Goal: Task Accomplishment & Management: Manage account settings

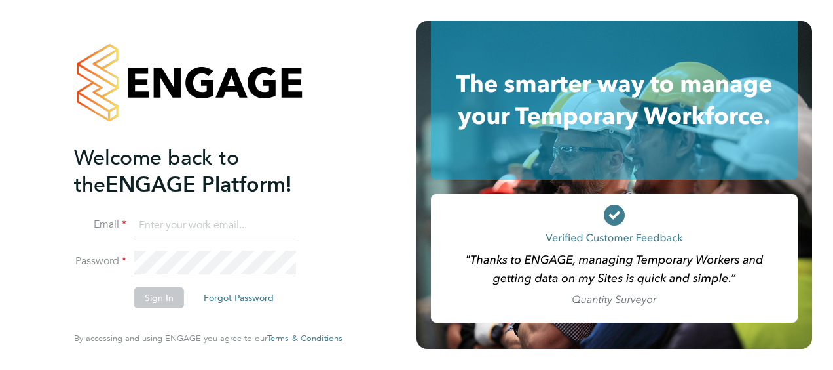
type input "gemma.owen@vistry.co.uk"
click at [164, 296] on button "Sign In" at bounding box center [159, 297] width 50 height 21
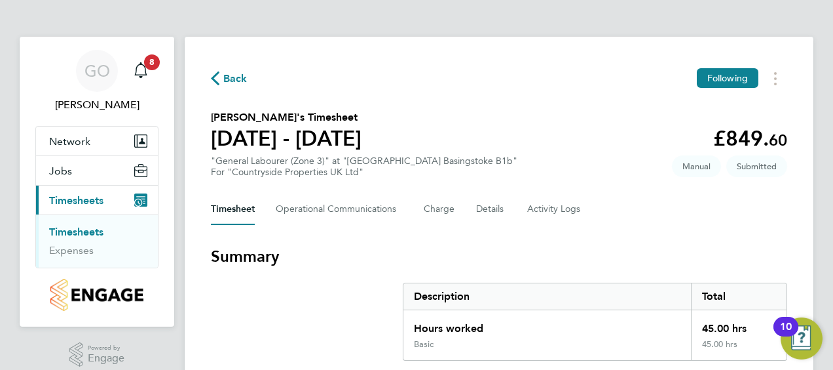
click at [84, 198] on span "Timesheets" at bounding box center [76, 200] width 54 height 12
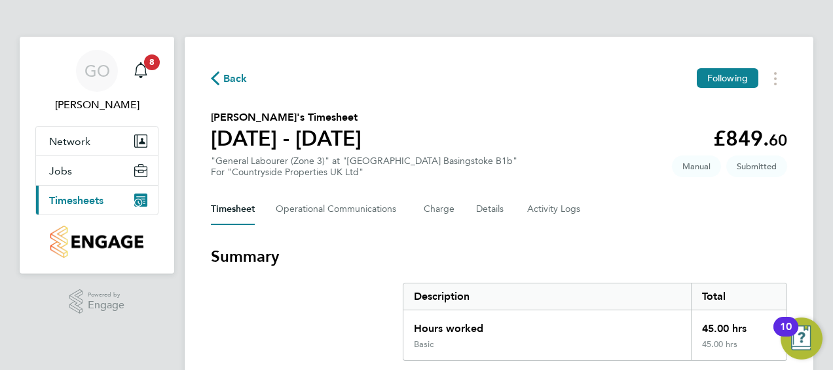
click at [92, 199] on span "Timesheets" at bounding box center [76, 200] width 54 height 12
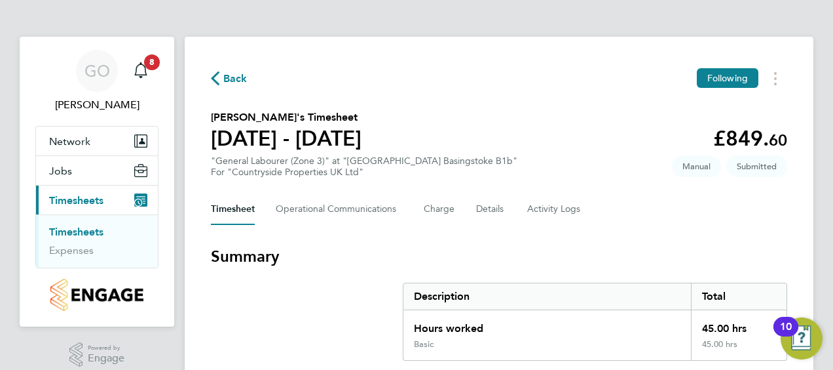
click at [81, 232] on link "Timesheets" at bounding box center [76, 231] width 54 height 12
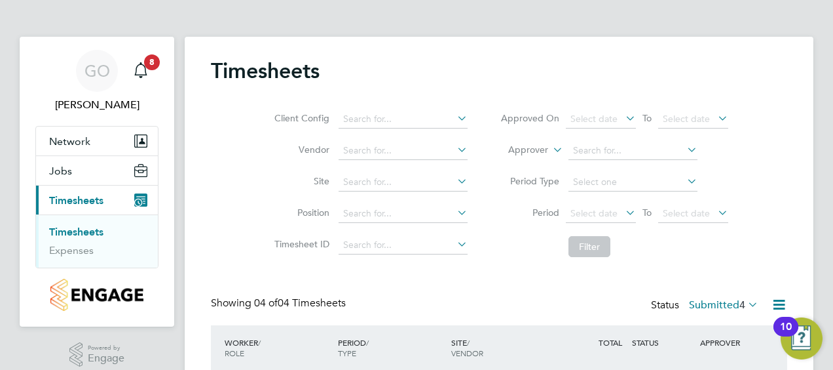
click at [814, 122] on div "GO Gemma Owen Notifications 8 Applications: Network Team Members Sites Jobs Vac…" at bounding box center [416, 296] width 833 height 592
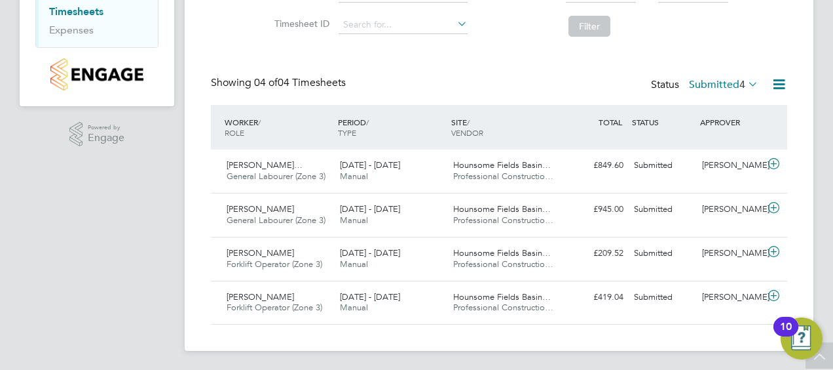
scroll to position [221, 0]
click at [242, 301] on span "Forklift Operator (Zone 3)" at bounding box center [275, 306] width 96 height 11
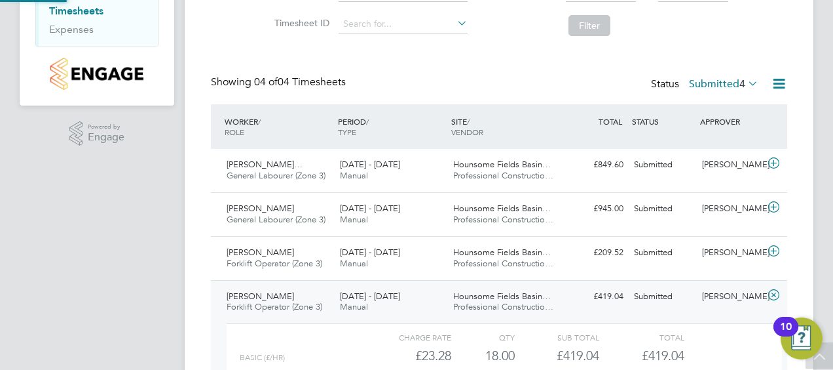
scroll to position [22, 128]
click at [818, 66] on div "GO Gemma Owen Notifications 8 Applications: Network Team Members Sites Jobs Vac…" at bounding box center [416, 135] width 833 height 713
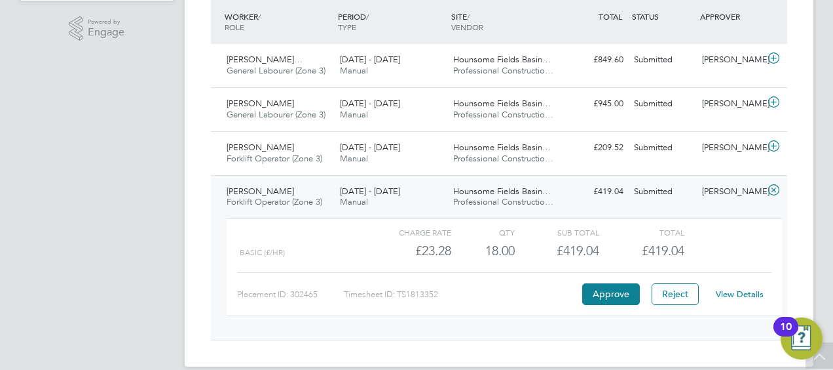
scroll to position [341, 0]
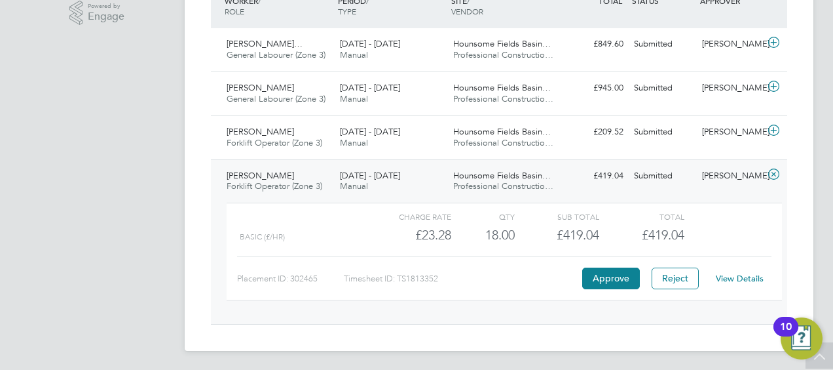
click at [735, 276] on link "View Details" at bounding box center [740, 278] width 48 height 11
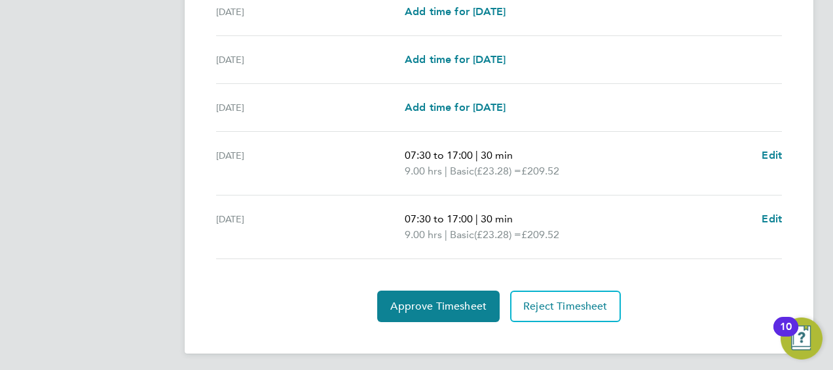
scroll to position [443, 0]
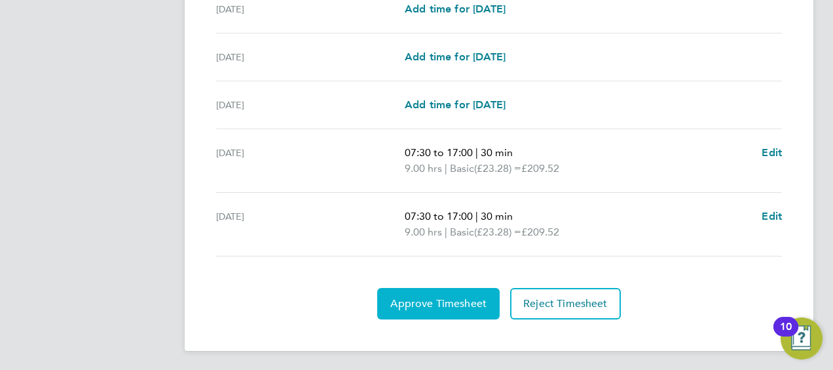
click at [441, 301] on span "Approve Timesheet" at bounding box center [438, 303] width 96 height 13
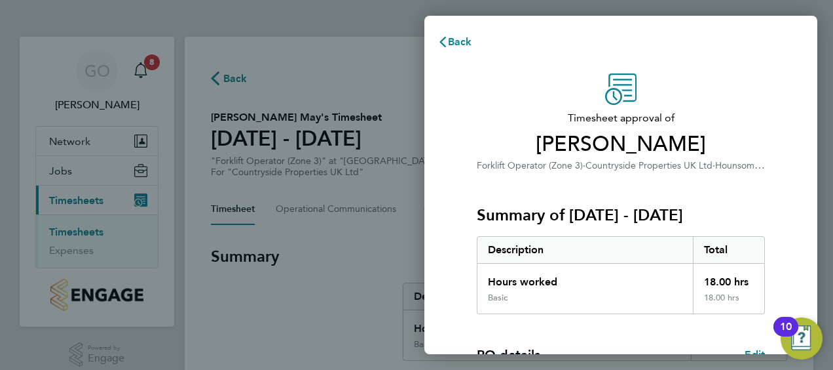
click at [771, 165] on div "Timesheet approval of Bradley May Forklift Operator (Zone 3) · Countryside Prop…" at bounding box center [621, 315] width 320 height 485
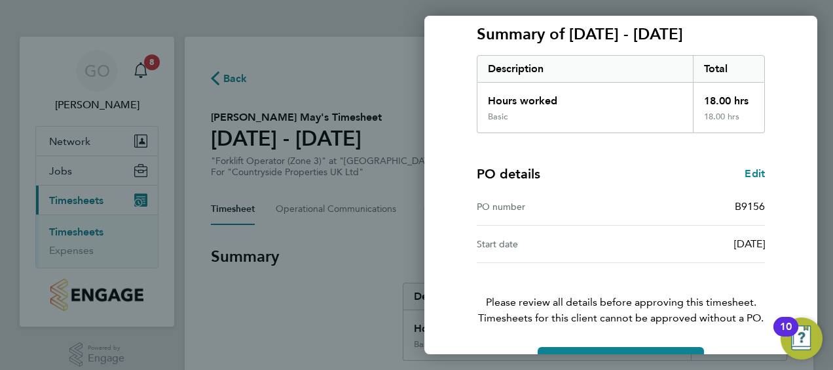
scroll to position [219, 0]
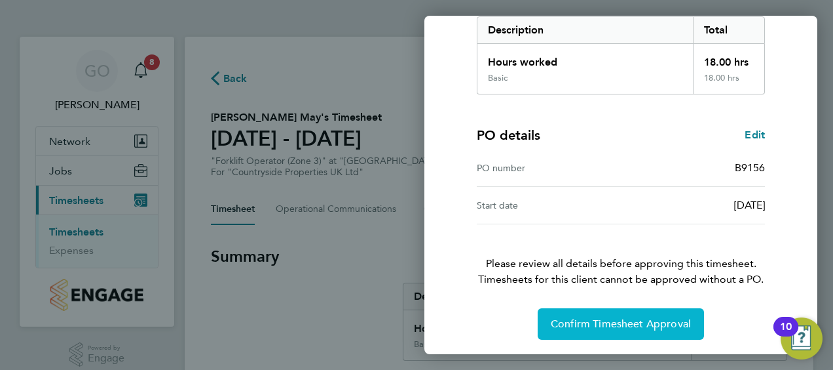
click at [595, 331] on button "Confirm Timesheet Approval" at bounding box center [621, 323] width 166 height 31
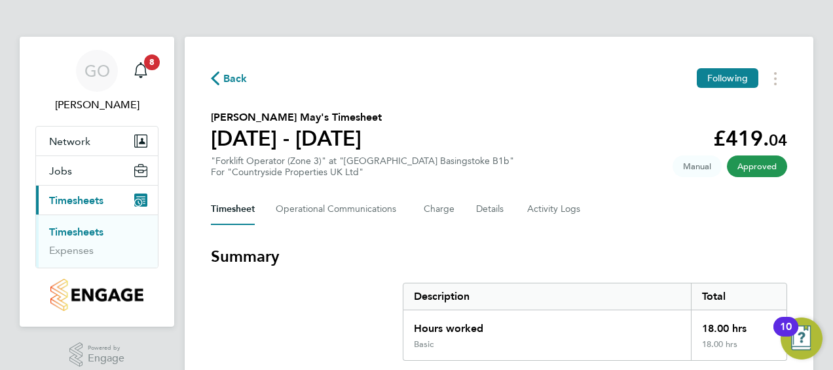
click at [73, 232] on link "Timesheets" at bounding box center [76, 231] width 54 height 12
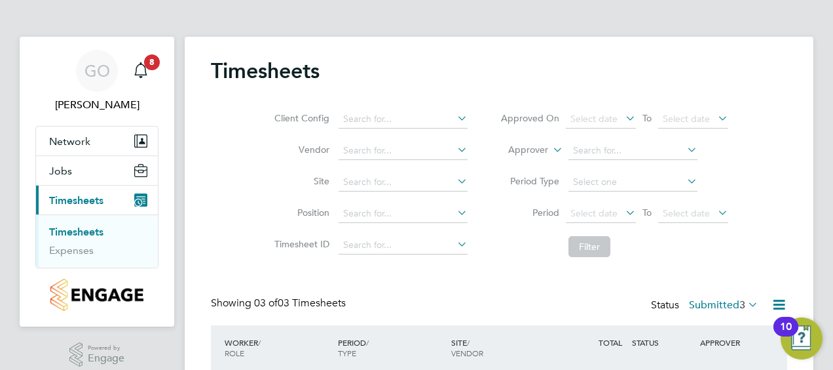
click at [782, 120] on div "Client Config Vendor Site Position Timesheet ID Approved On Select date To Sele…" at bounding box center [499, 180] width 577 height 166
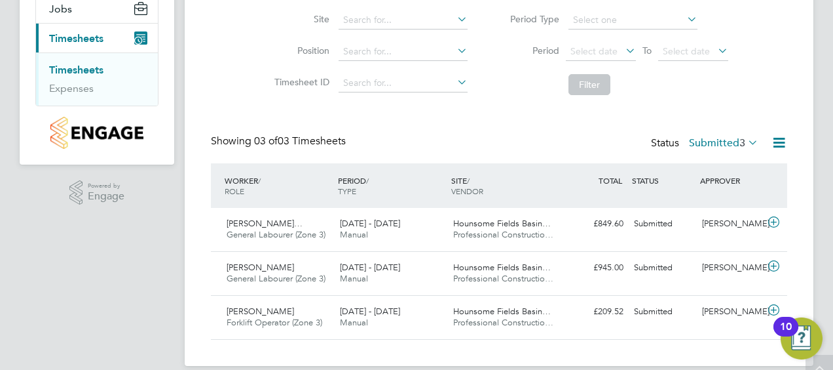
scroll to position [177, 0]
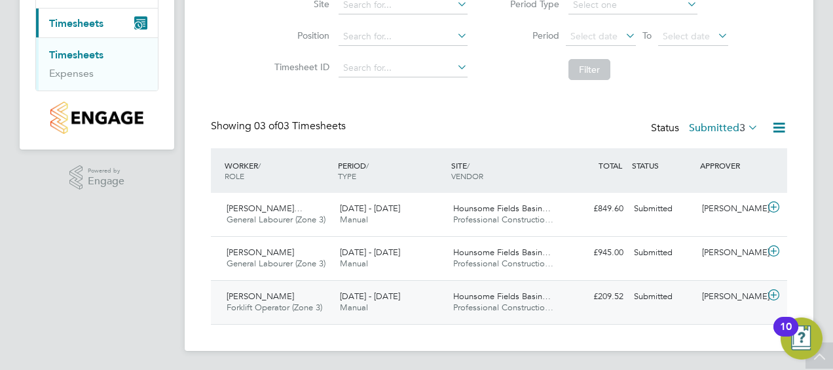
click at [396, 303] on div "25 - 31 Aug 2025 Manual" at bounding box center [391, 302] width 113 height 33
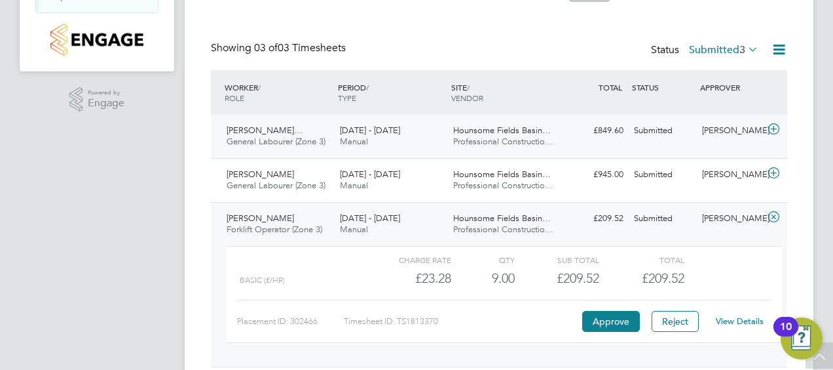
scroll to position [282, 0]
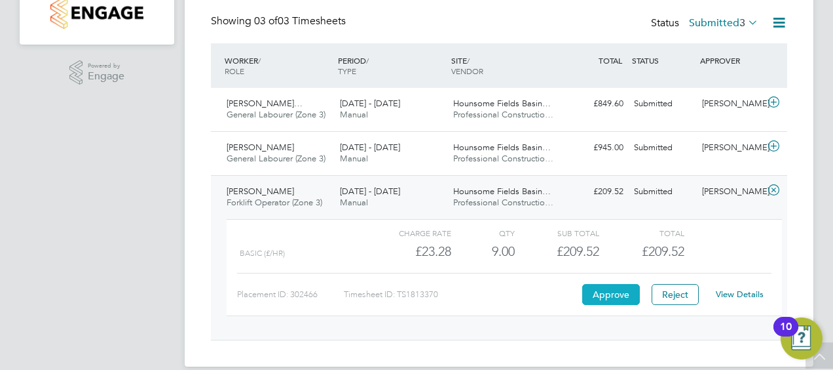
click at [613, 291] on button "Approve" at bounding box center [611, 294] width 58 height 21
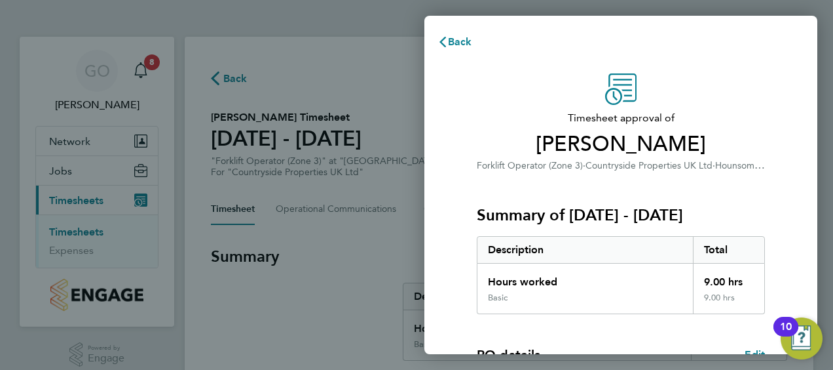
click at [782, 153] on div "Timesheet approval of [PERSON_NAME] Forklift Operator (Zone 3) · Countryside Pr…" at bounding box center [621, 316] width 393 height 517
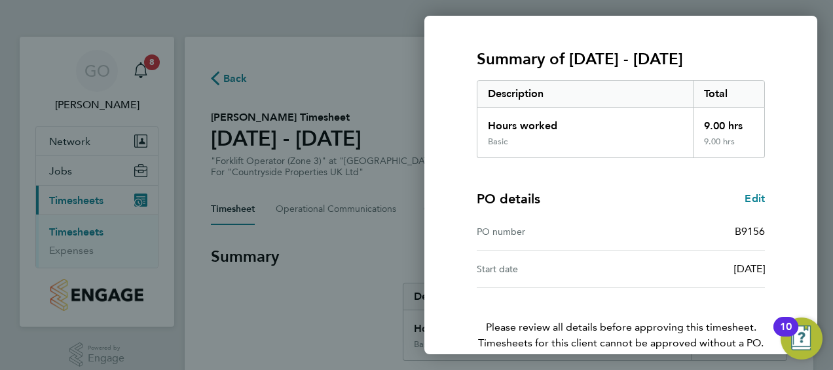
scroll to position [219, 0]
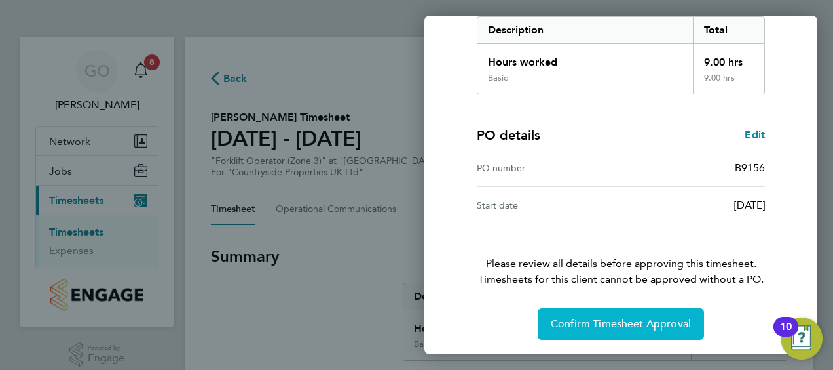
click at [634, 326] on span "Confirm Timesheet Approval" at bounding box center [621, 323] width 140 height 13
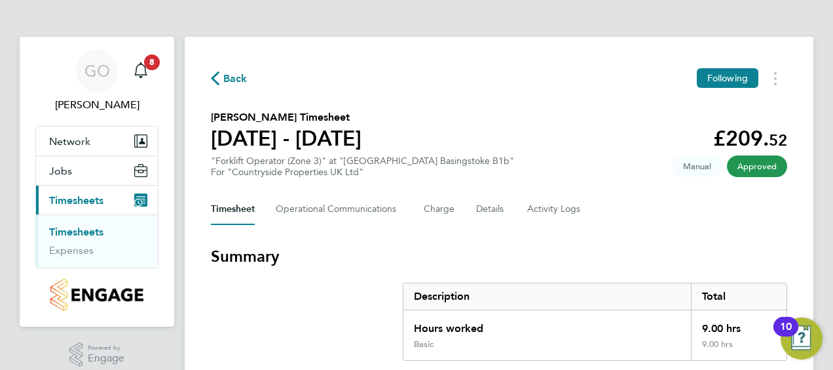
click at [60, 232] on link "Timesheets" at bounding box center [76, 231] width 54 height 12
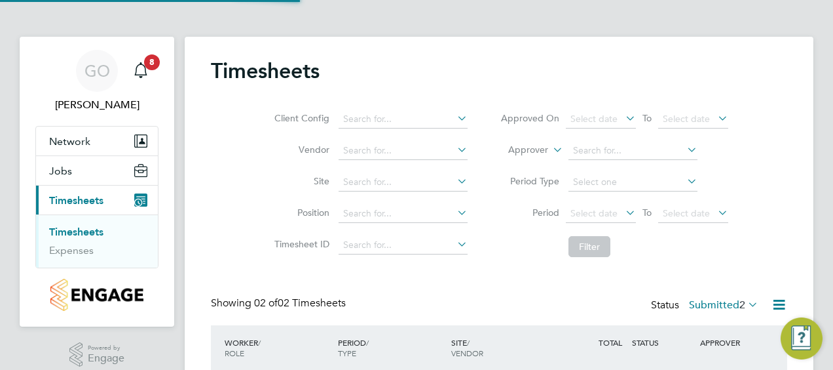
scroll to position [33, 113]
click at [765, 152] on div "Client Config Vendor Site Position Timesheet ID Approved On Select date To Sele…" at bounding box center [499, 180] width 577 height 166
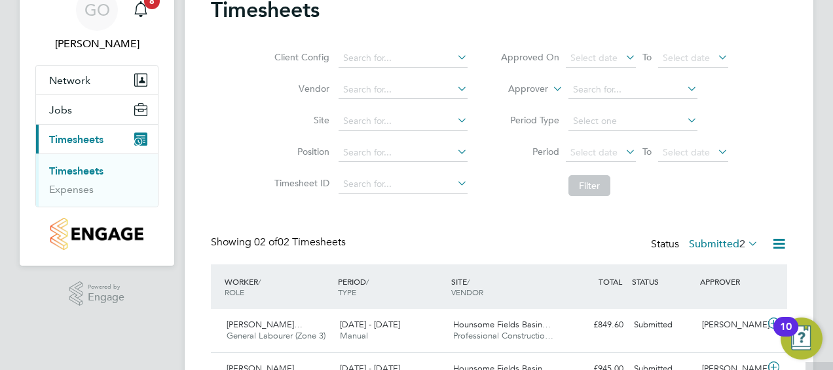
scroll to position [134, 0]
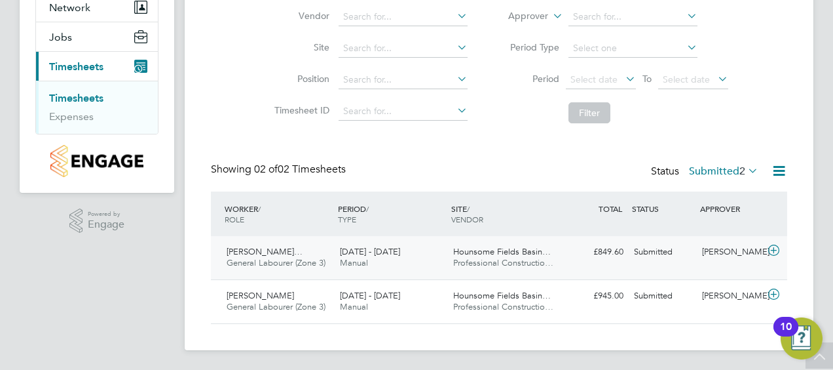
click at [502, 246] on span "Hounsome Fields Basin…" at bounding box center [502, 251] width 98 height 11
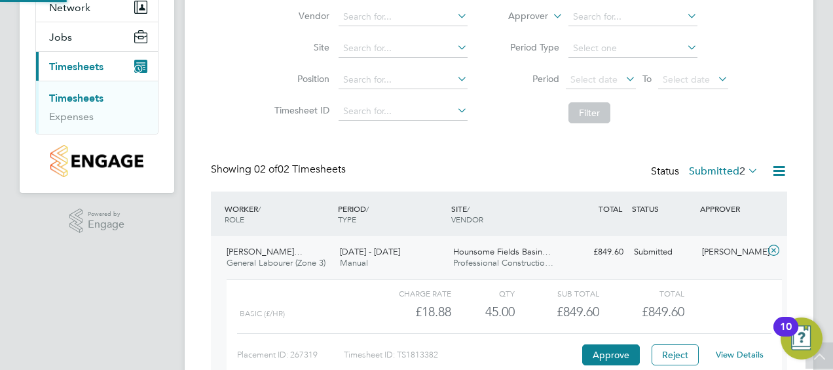
scroll to position [22, 128]
click at [607, 349] on button "Approve" at bounding box center [611, 354] width 58 height 21
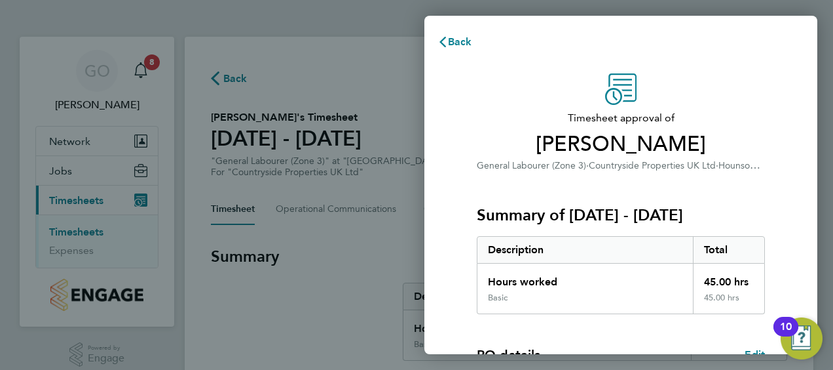
click at [770, 119] on div "Timesheet approval of [PERSON_NAME] General Labourer (Zone 3) · Countryside Pro…" at bounding box center [621, 315] width 320 height 485
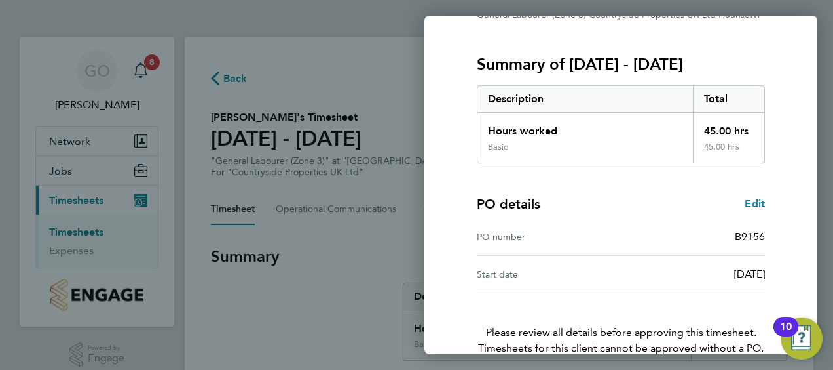
scroll to position [219, 0]
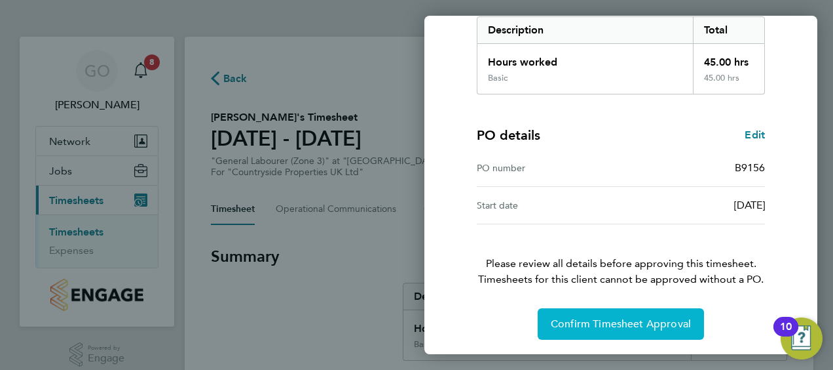
click at [565, 326] on span "Confirm Timesheet Approval" at bounding box center [621, 323] width 140 height 13
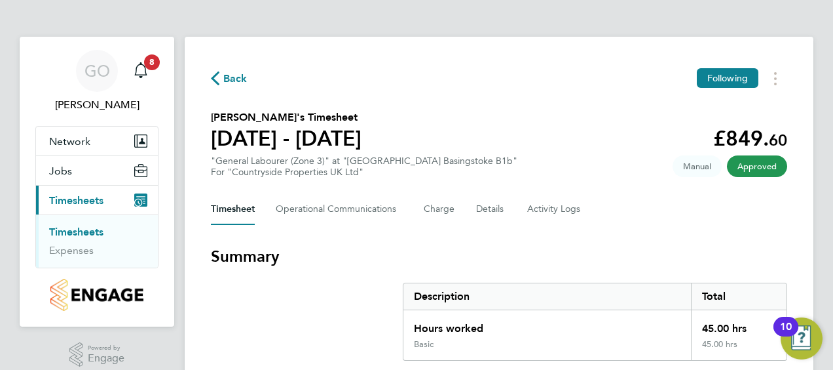
click at [68, 227] on link "Timesheets" at bounding box center [76, 231] width 54 height 12
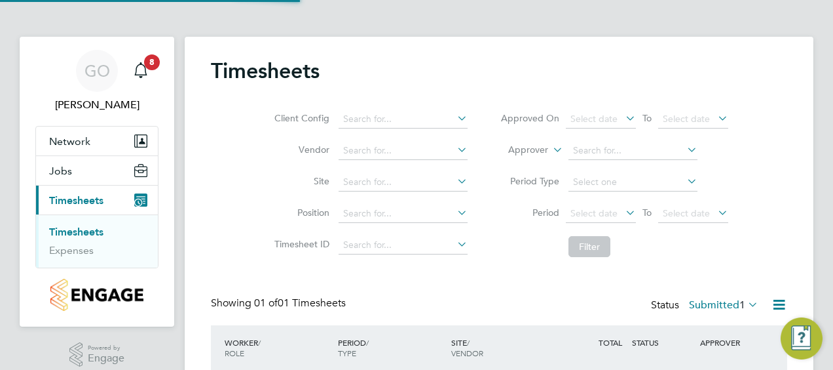
scroll to position [33, 113]
click at [752, 166] on div "Client Config Vendor Site Position Timesheet ID Approved On Select date To Sele…" at bounding box center [499, 180] width 577 height 166
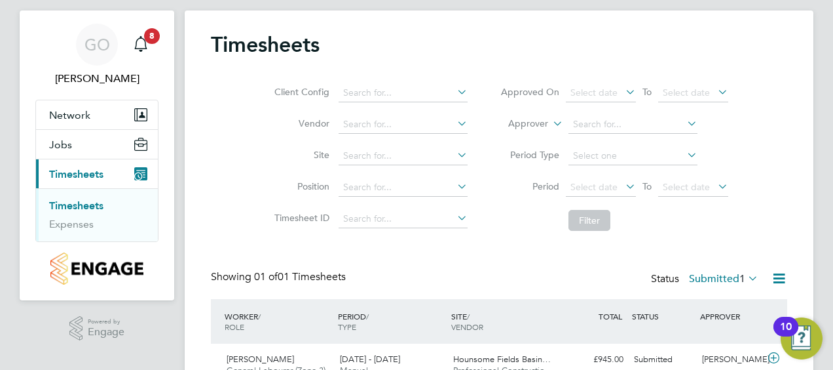
scroll to position [90, 0]
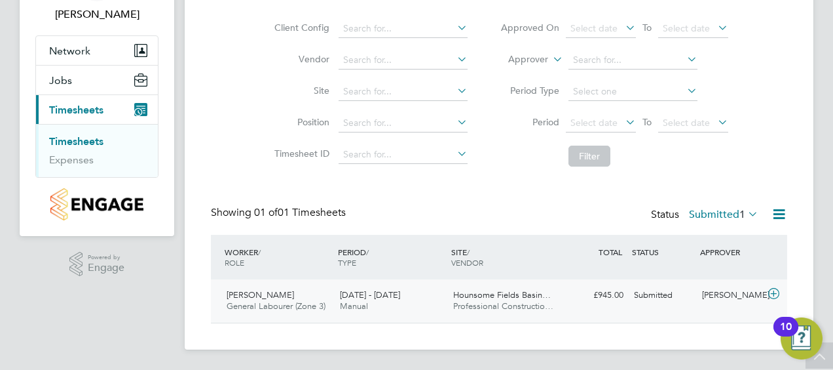
click at [282, 294] on div "[PERSON_NAME] General Labourer (Zone 3) [DATE] - [DATE]" at bounding box center [277, 300] width 113 height 33
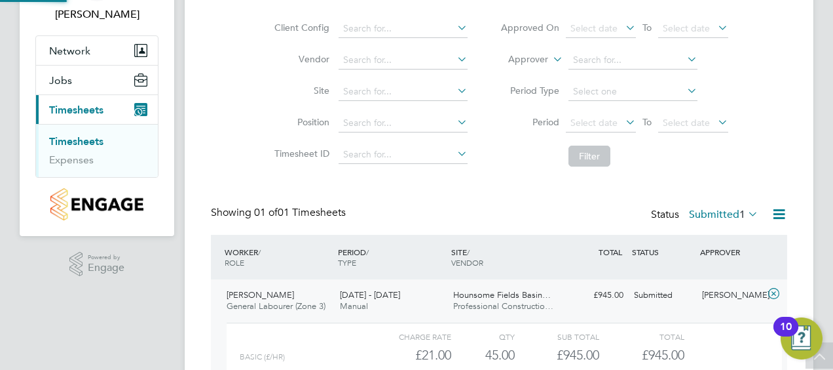
scroll to position [22, 128]
click at [788, 100] on div "Timesheets Client Config Vendor Site Position Timesheet ID Approved On Select d…" at bounding box center [499, 207] width 629 height 523
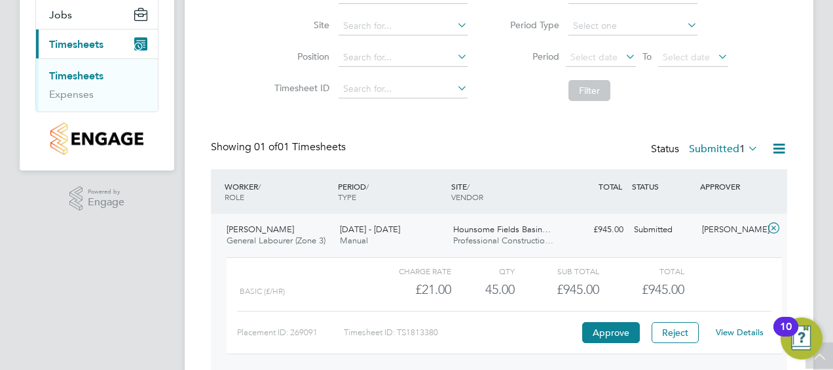
scroll to position [210, 0]
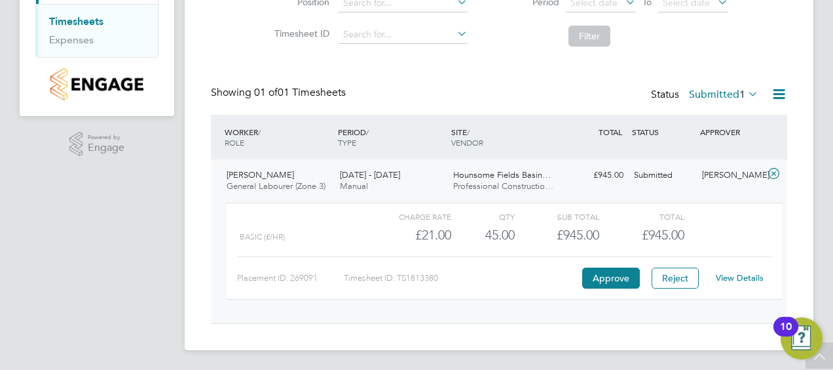
drag, startPoint x: 749, startPoint y: 266, endPoint x: 744, endPoint y: 273, distance: 8.0
click at [744, 273] on div "View Details" at bounding box center [740, 277] width 64 height 21
drag, startPoint x: 744, startPoint y: 273, endPoint x: 736, endPoint y: 275, distance: 8.3
click at [736, 275] on link "View Details" at bounding box center [740, 277] width 48 height 11
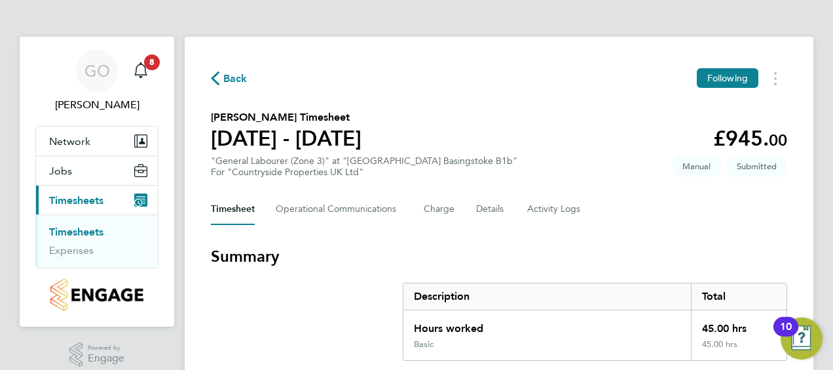
click at [632, 70] on div "Back Following" at bounding box center [499, 78] width 577 height 20
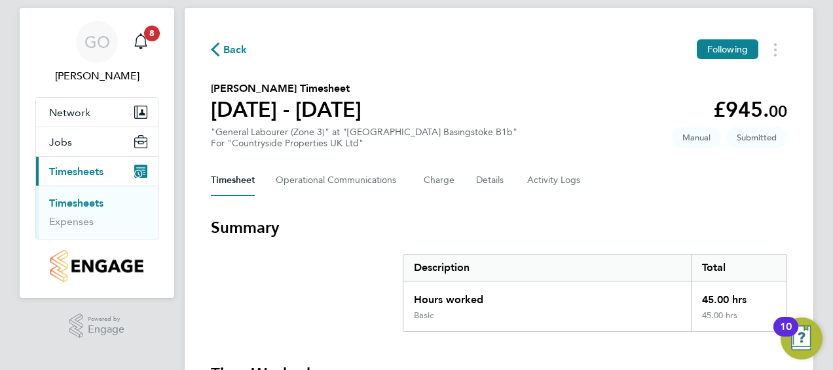
scroll to position [26, 0]
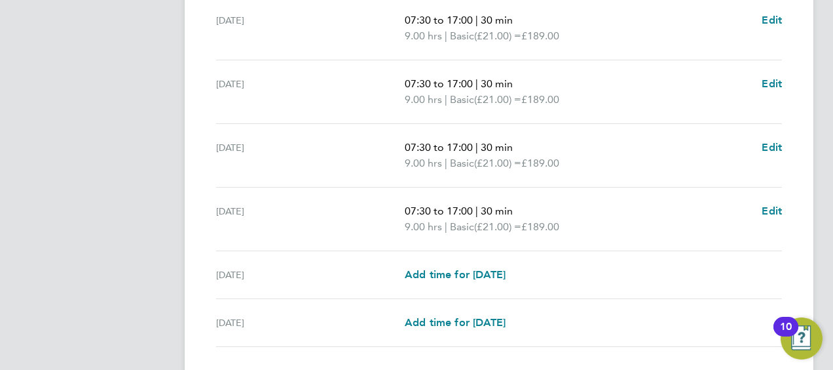
scroll to position [498, 0]
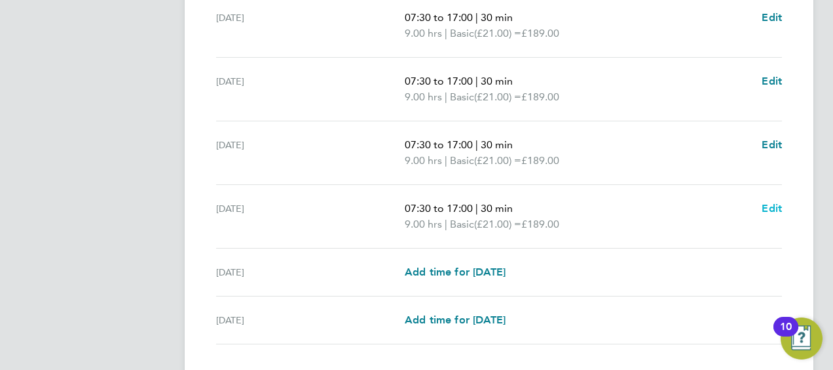
click at [773, 207] on span "Edit" at bounding box center [772, 208] width 20 height 12
select select "30"
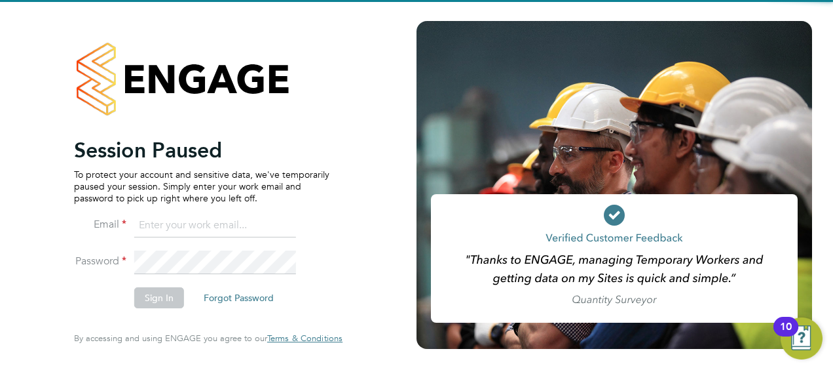
type input "[PERSON_NAME][EMAIL_ADDRESS][DOMAIN_NAME]"
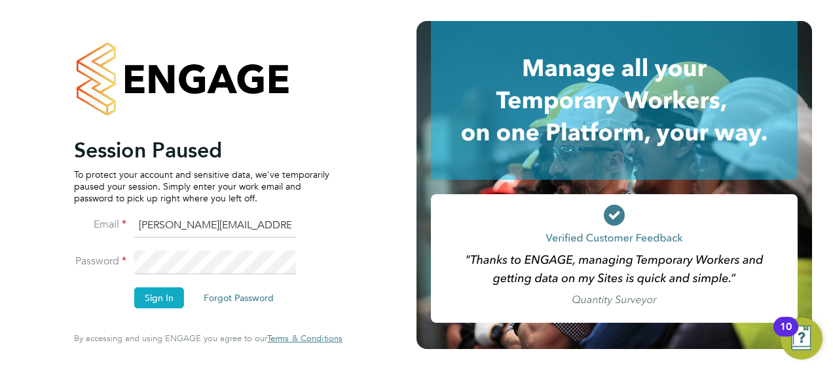
click at [163, 288] on button "Sign In" at bounding box center [159, 297] width 50 height 21
